Goal: Check status

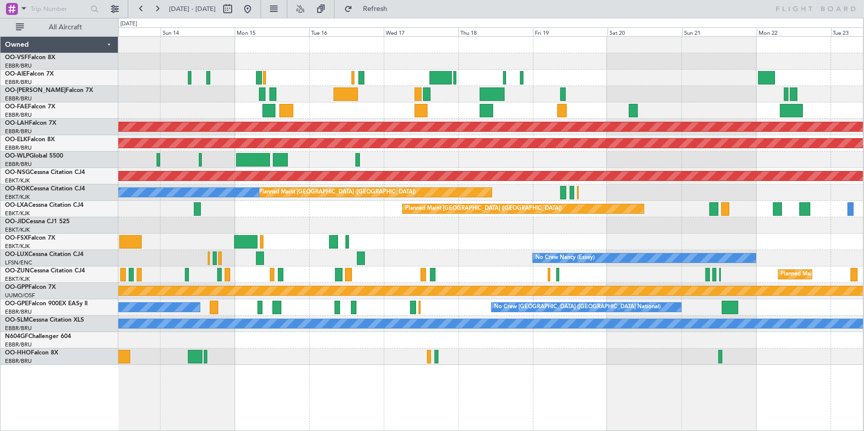
click at [274, 320] on div "Planned Maint [GEOGRAPHIC_DATA] ([GEOGRAPHIC_DATA]) Planned [GEOGRAPHIC_DATA][P…" at bounding box center [490, 201] width 744 height 328
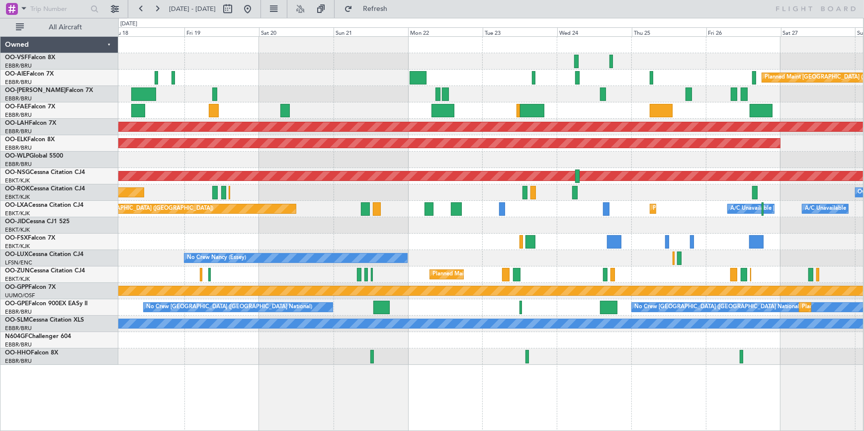
click at [452, 317] on div "Planned Maint [GEOGRAPHIC_DATA] ([GEOGRAPHIC_DATA]) Owner [GEOGRAPHIC_DATA] Own…" at bounding box center [490, 201] width 744 height 328
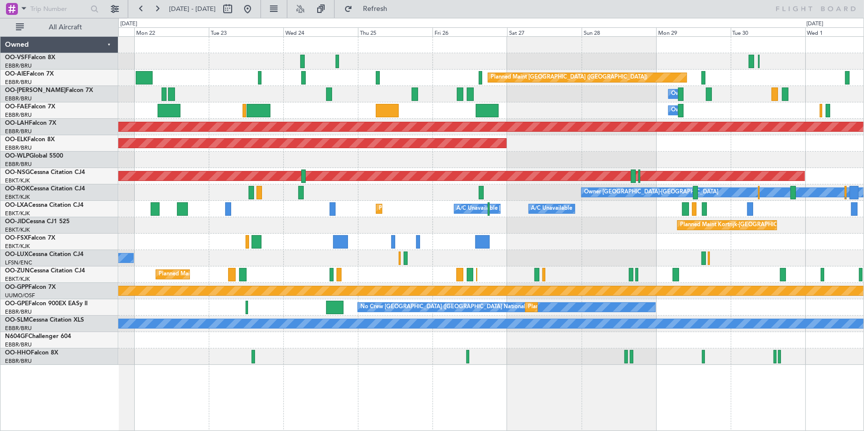
click at [285, 305] on div "No Crew [GEOGRAPHIC_DATA] ([GEOGRAPHIC_DATA] National) Planned Maint [GEOGRAPHI…" at bounding box center [490, 307] width 745 height 16
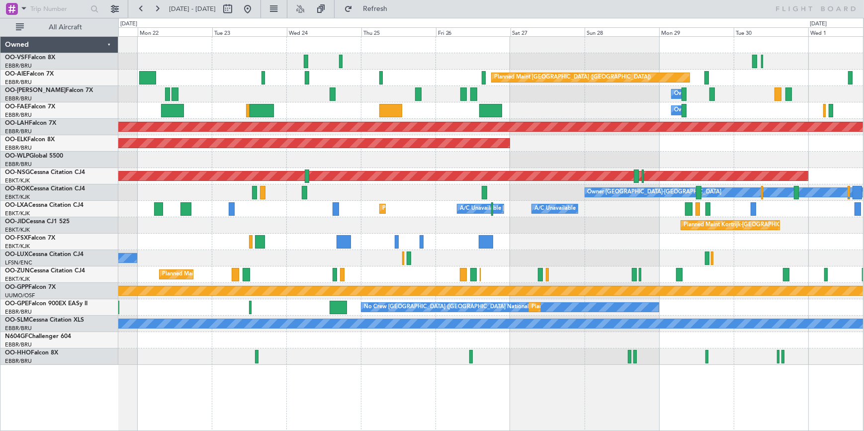
click at [413, 238] on div "Planned Maint [GEOGRAPHIC_DATA] ([GEOGRAPHIC_DATA]) Owner [GEOGRAPHIC_DATA] Own…" at bounding box center [490, 201] width 744 height 328
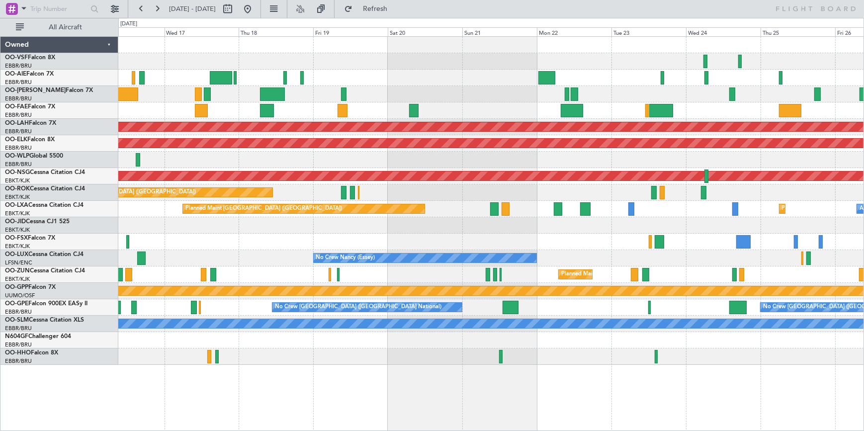
click at [750, 54] on div "Planned Maint [GEOGRAPHIC_DATA] ([GEOGRAPHIC_DATA]) Planned [GEOGRAPHIC_DATA][P…" at bounding box center [490, 201] width 745 height 328
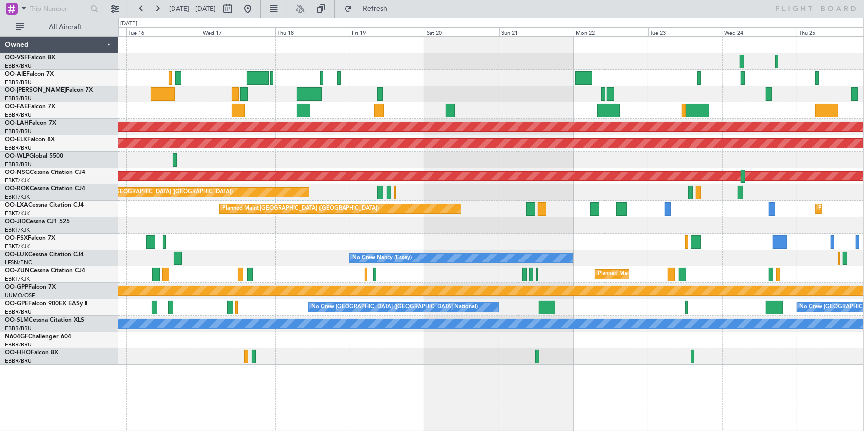
click at [660, 55] on div at bounding box center [490, 61] width 744 height 16
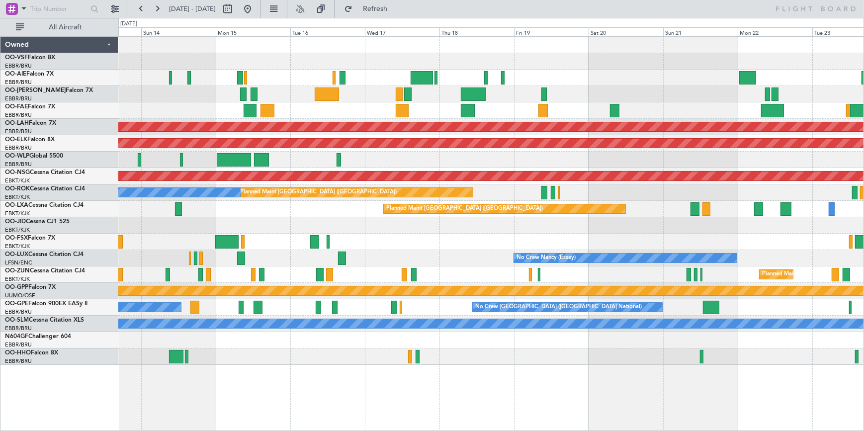
click at [570, 74] on div "Planned Maint [GEOGRAPHIC_DATA] ([GEOGRAPHIC_DATA])" at bounding box center [490, 78] width 745 height 16
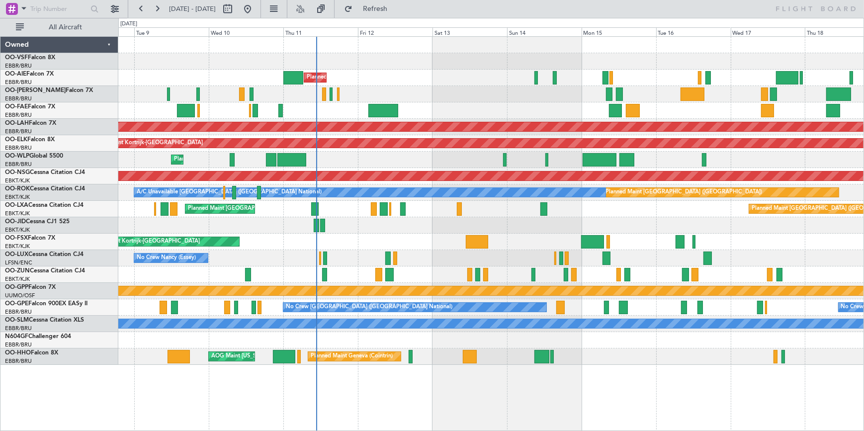
click at [379, 73] on div "Planned Maint [GEOGRAPHIC_DATA] ([GEOGRAPHIC_DATA])" at bounding box center [490, 78] width 745 height 16
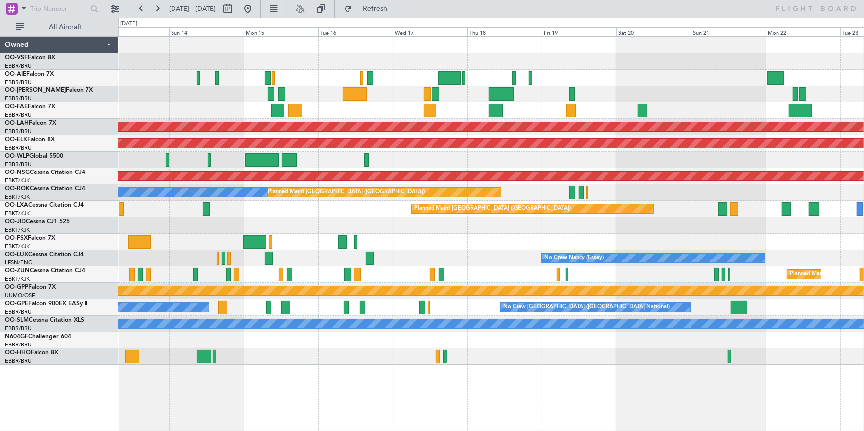
click at [317, 252] on div "Planned Maint [GEOGRAPHIC_DATA] ([GEOGRAPHIC_DATA]) Planned [GEOGRAPHIC_DATA][P…" at bounding box center [490, 201] width 745 height 328
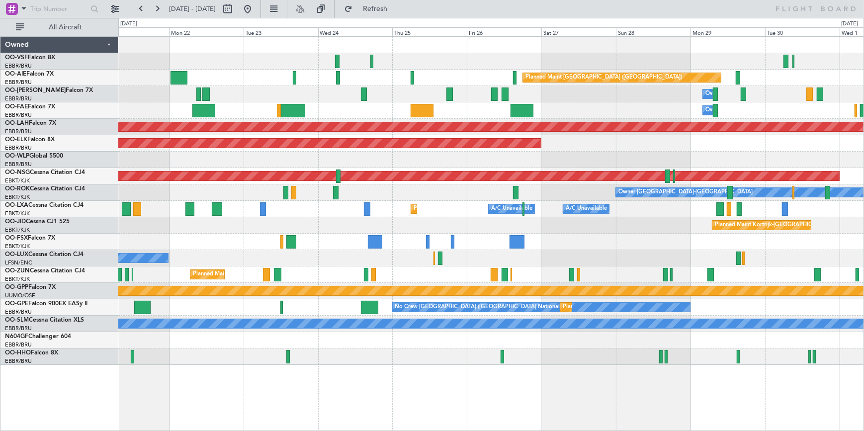
click at [27, 159] on div "Planned Maint [GEOGRAPHIC_DATA] ([GEOGRAPHIC_DATA]) Owner [GEOGRAPHIC_DATA] Own…" at bounding box center [432, 224] width 864 height 413
